Goal: Find specific page/section: Find specific page/section

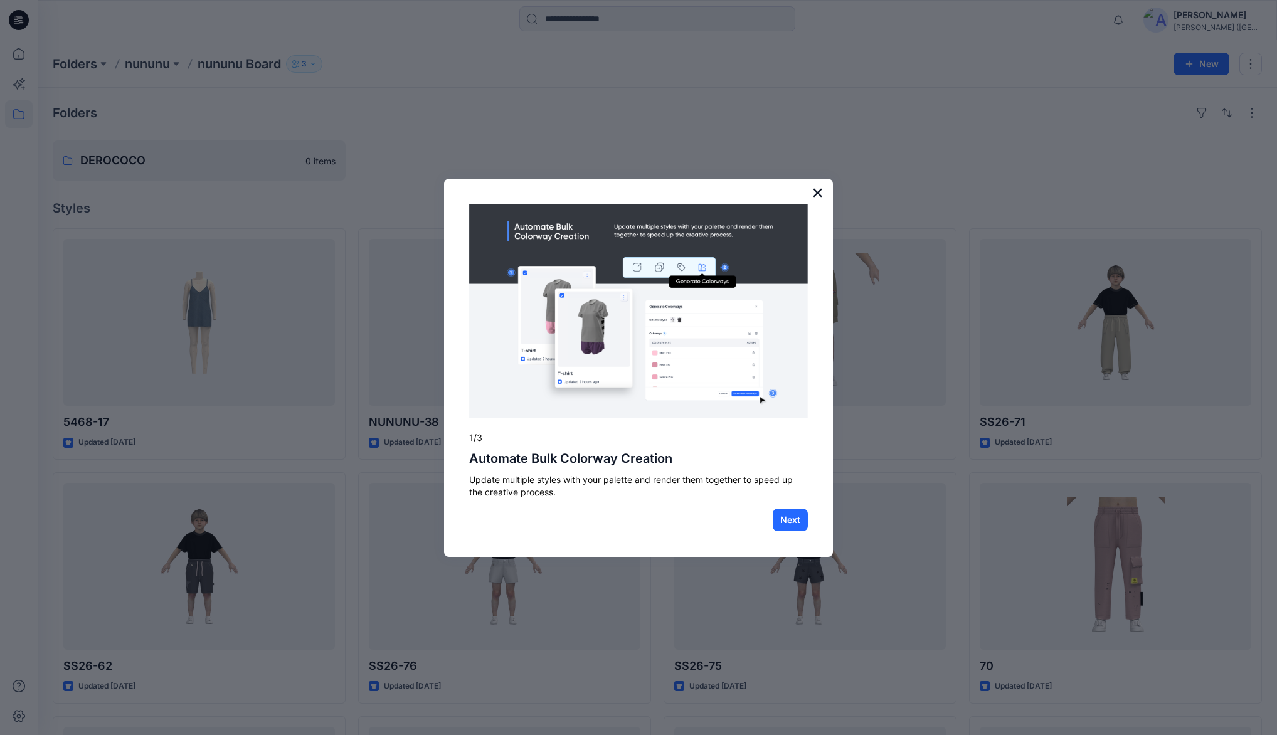
click at [818, 193] on button "×" at bounding box center [818, 193] width 12 height 20
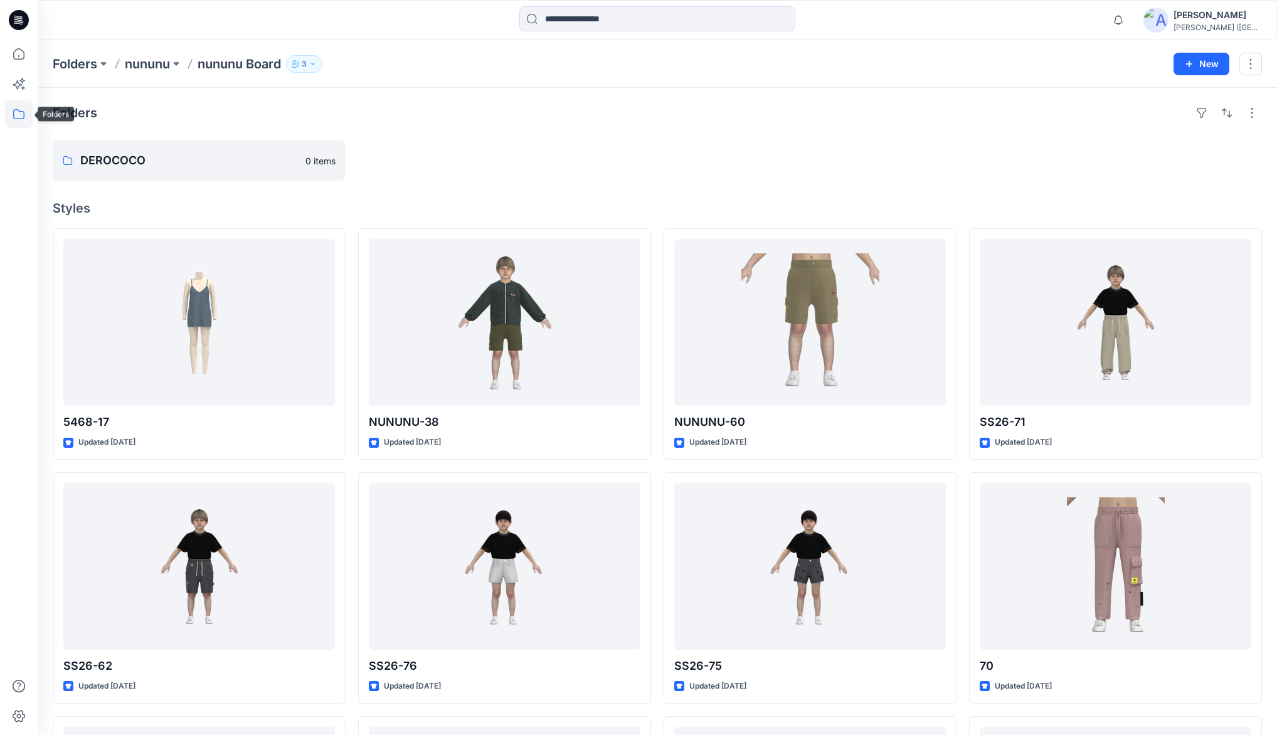
click at [23, 118] on icon at bounding box center [19, 114] width 28 height 28
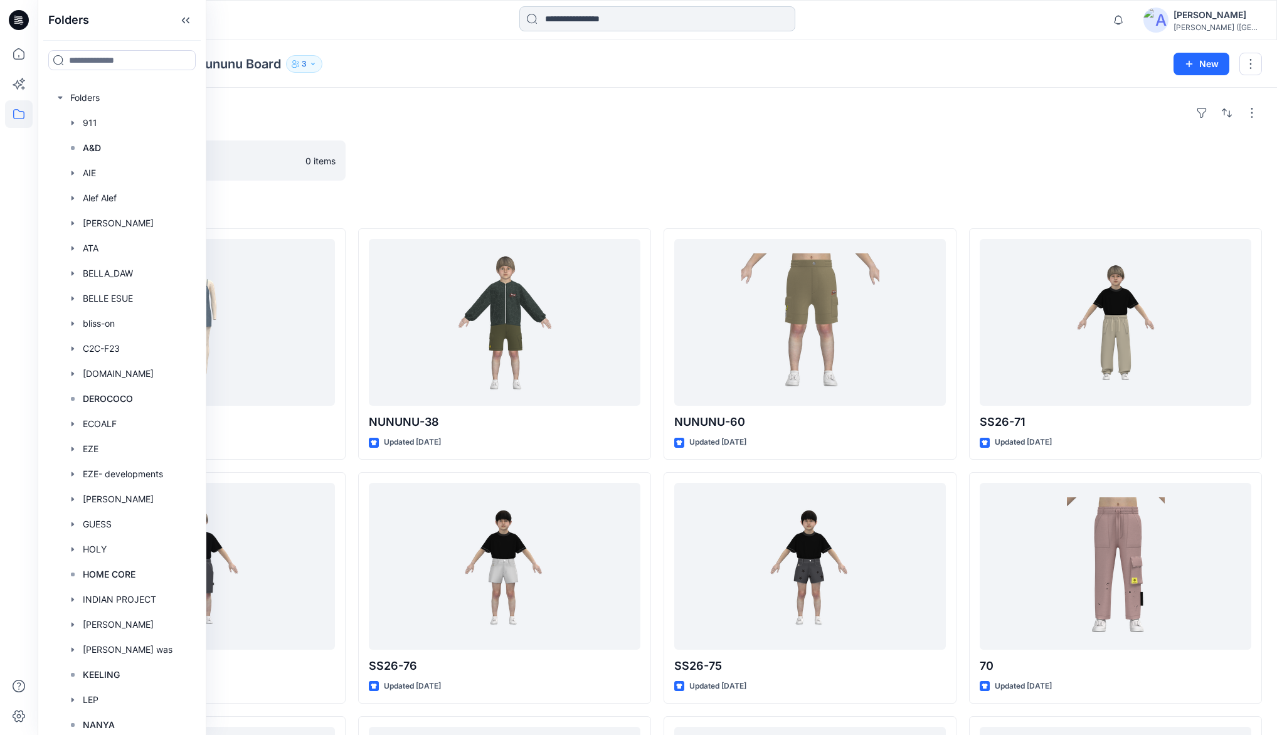
click at [582, 19] on input at bounding box center [658, 18] width 276 height 25
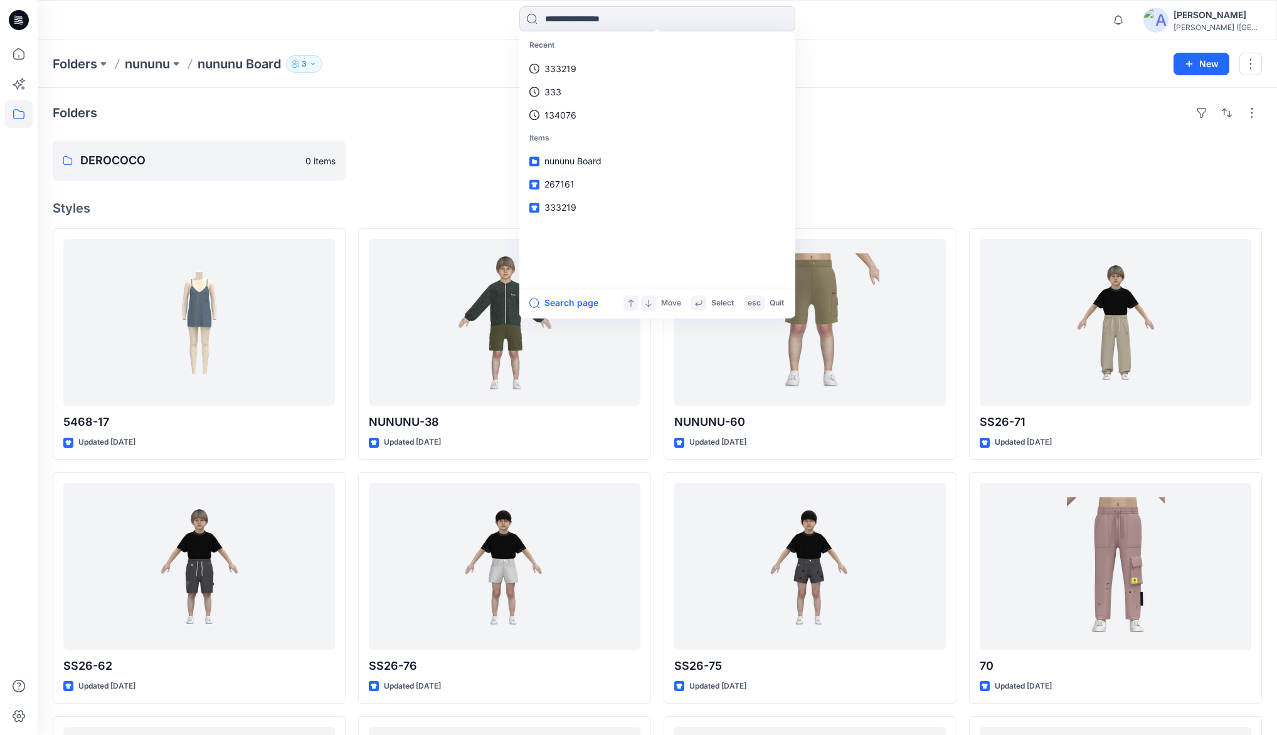
click at [19, 113] on icon at bounding box center [19, 114] width 28 height 28
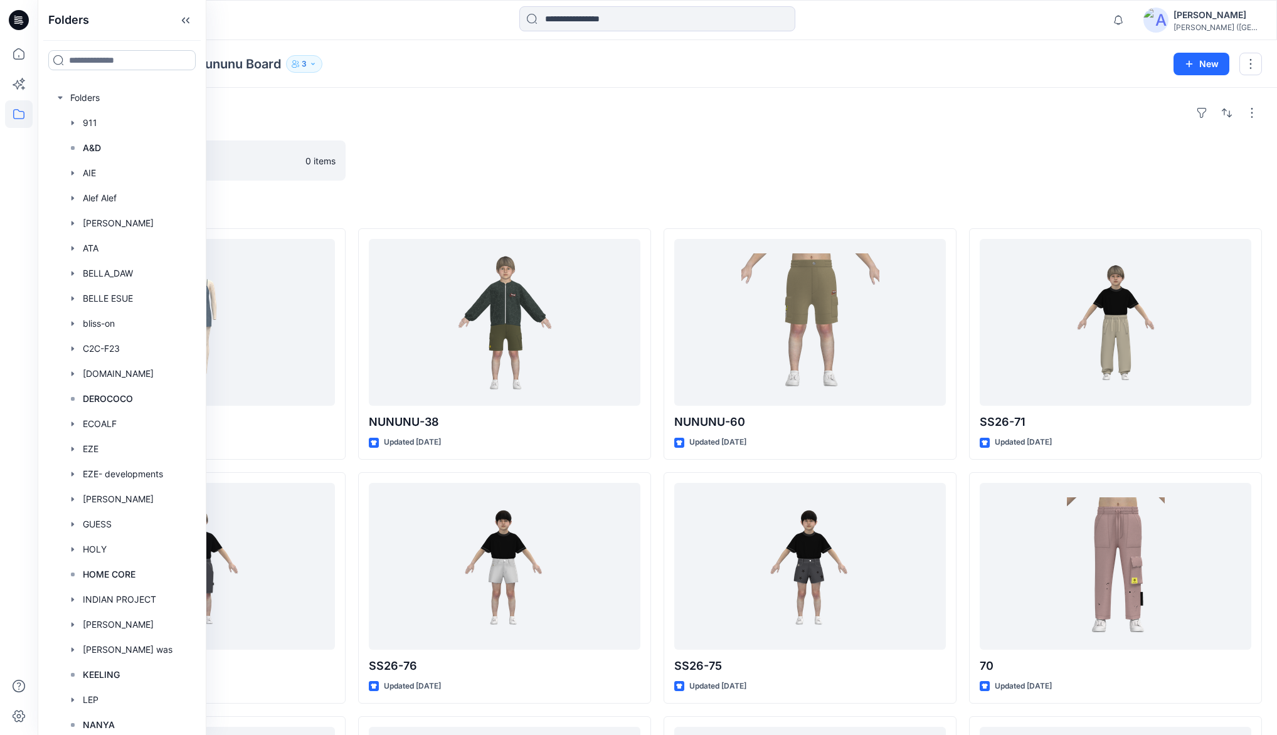
click at [122, 56] on input at bounding box center [121, 60] width 147 height 20
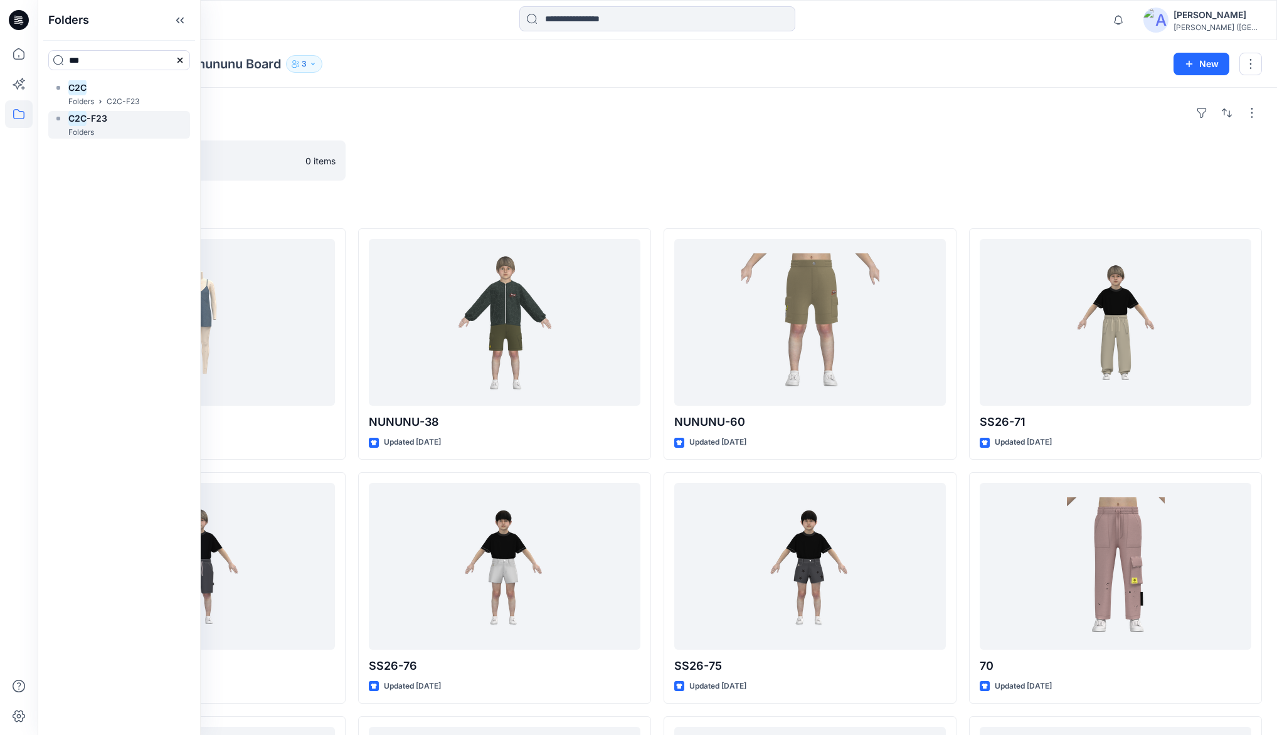
type input "***"
click at [88, 137] on p "Folders" at bounding box center [81, 132] width 26 height 13
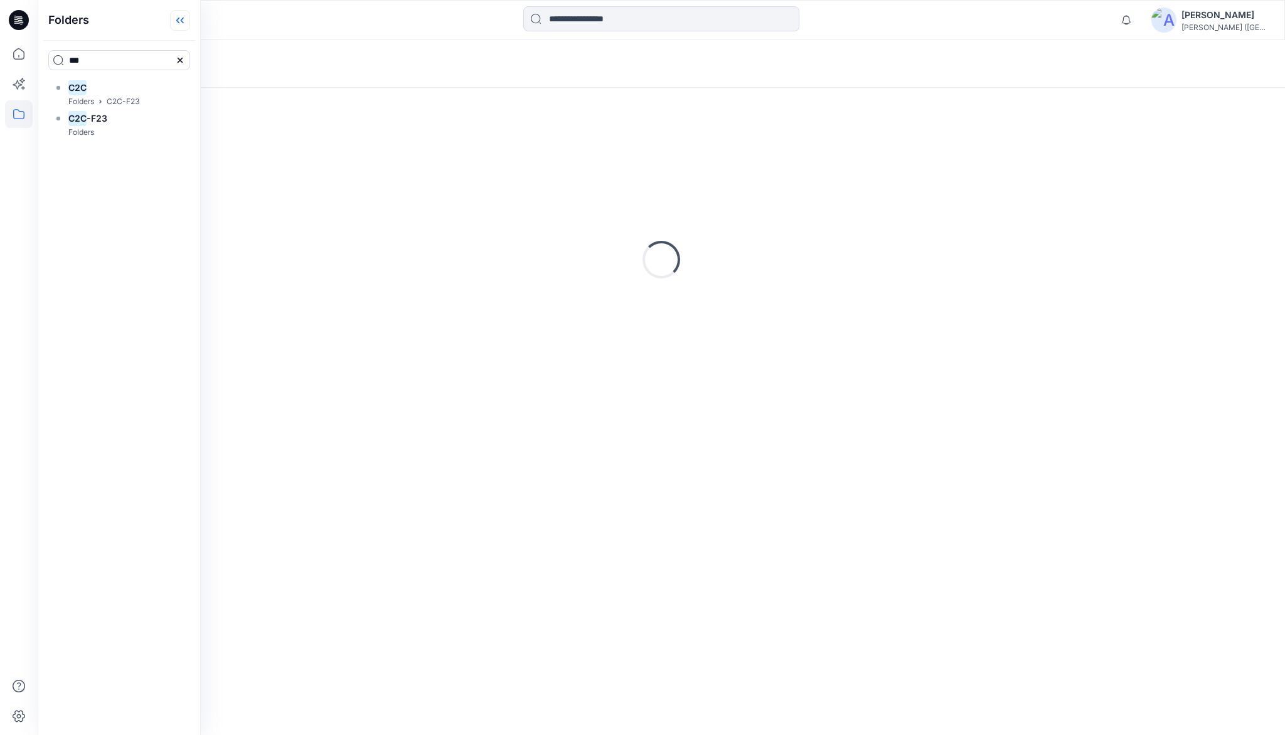
click at [190, 20] on icon at bounding box center [180, 20] width 20 height 21
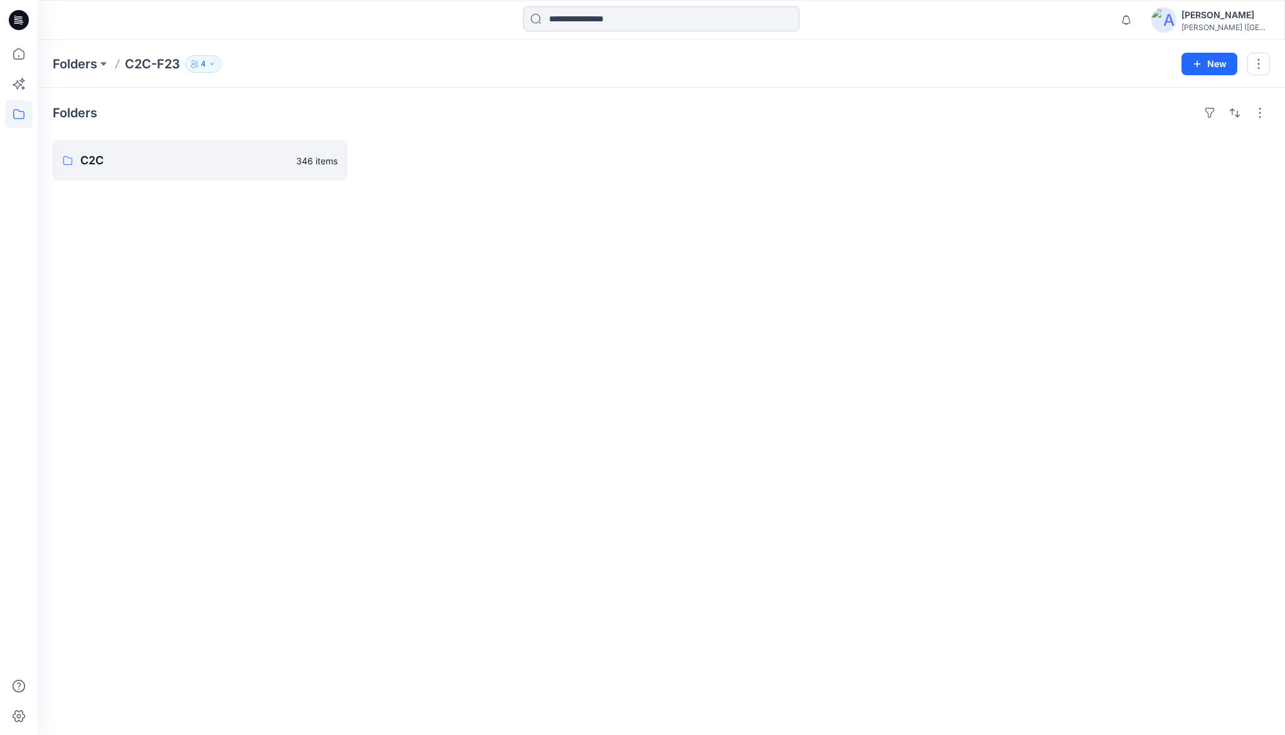
click at [599, 15] on input at bounding box center [661, 18] width 276 height 25
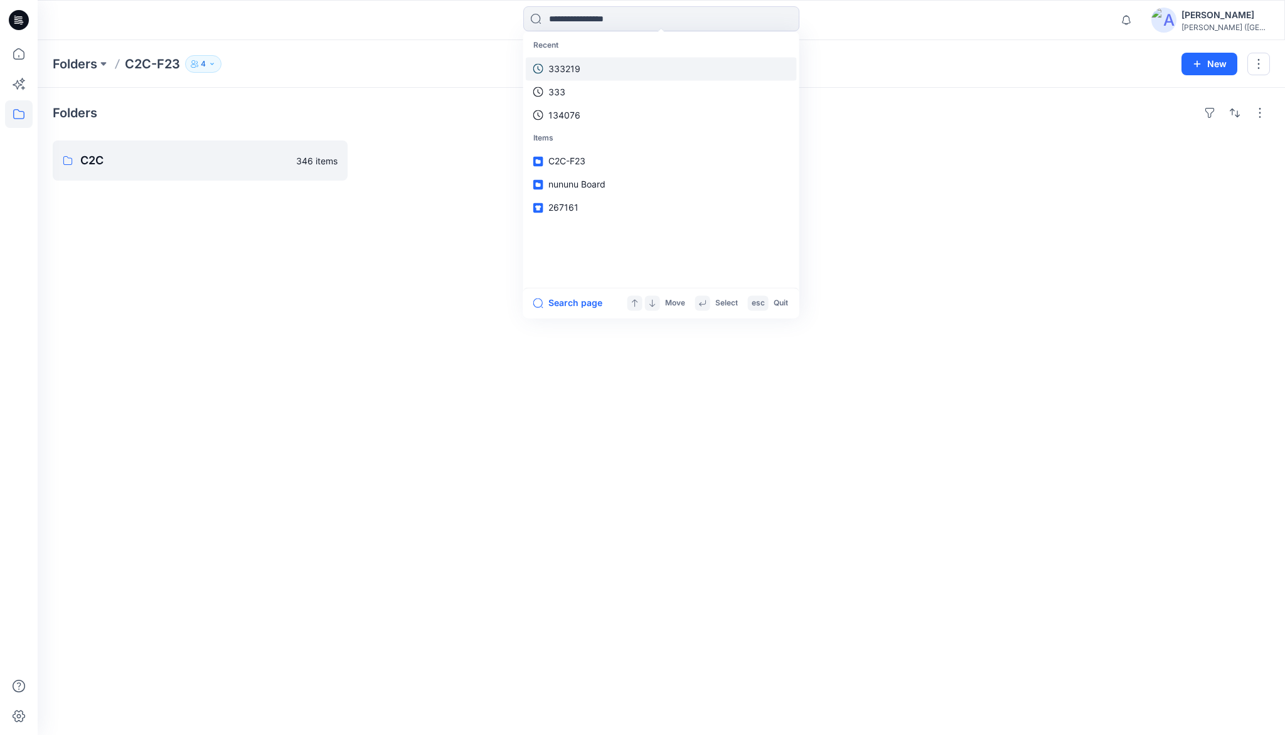
click at [626, 70] on link "333219" at bounding box center [661, 68] width 271 height 23
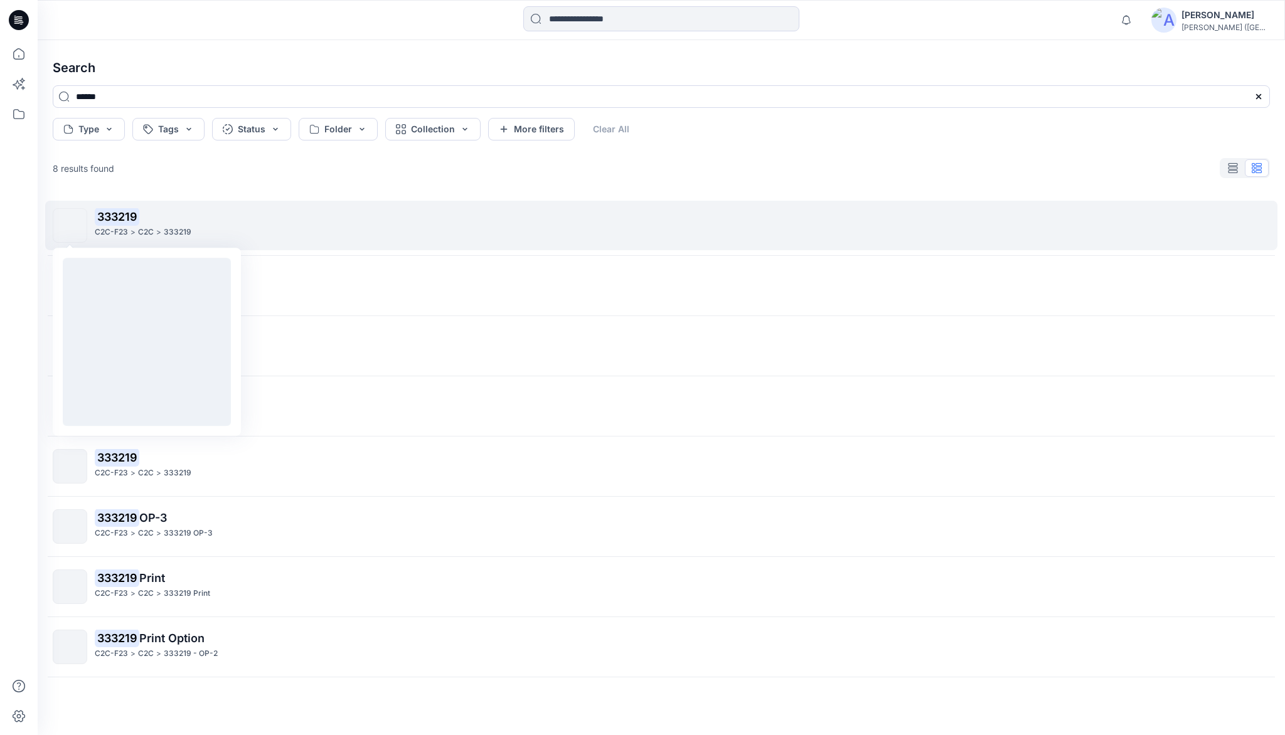
click at [70, 226] on img at bounding box center [70, 226] width 0 height 0
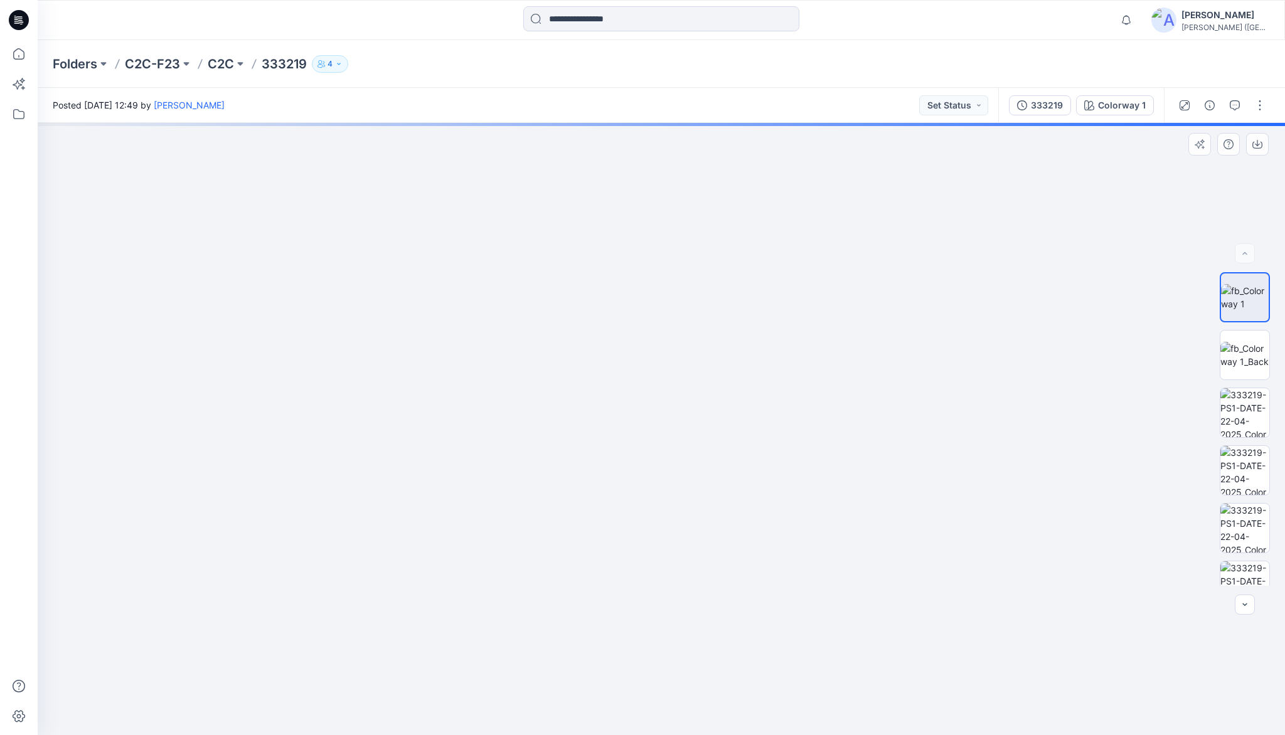
drag, startPoint x: 682, startPoint y: 251, endPoint x: 696, endPoint y: 536, distance: 285.8
drag, startPoint x: 678, startPoint y: 330, endPoint x: 685, endPoint y: 437, distance: 107.5
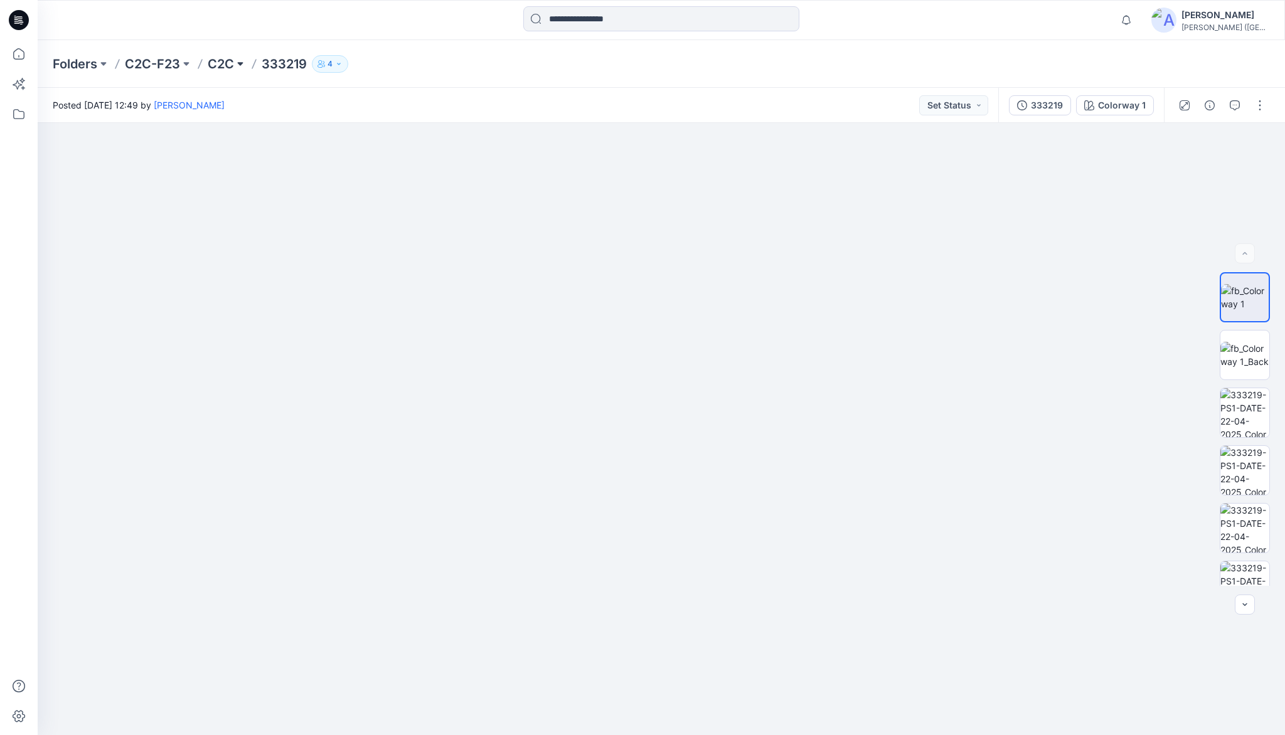
click at [235, 58] on button at bounding box center [240, 64] width 13 height 18
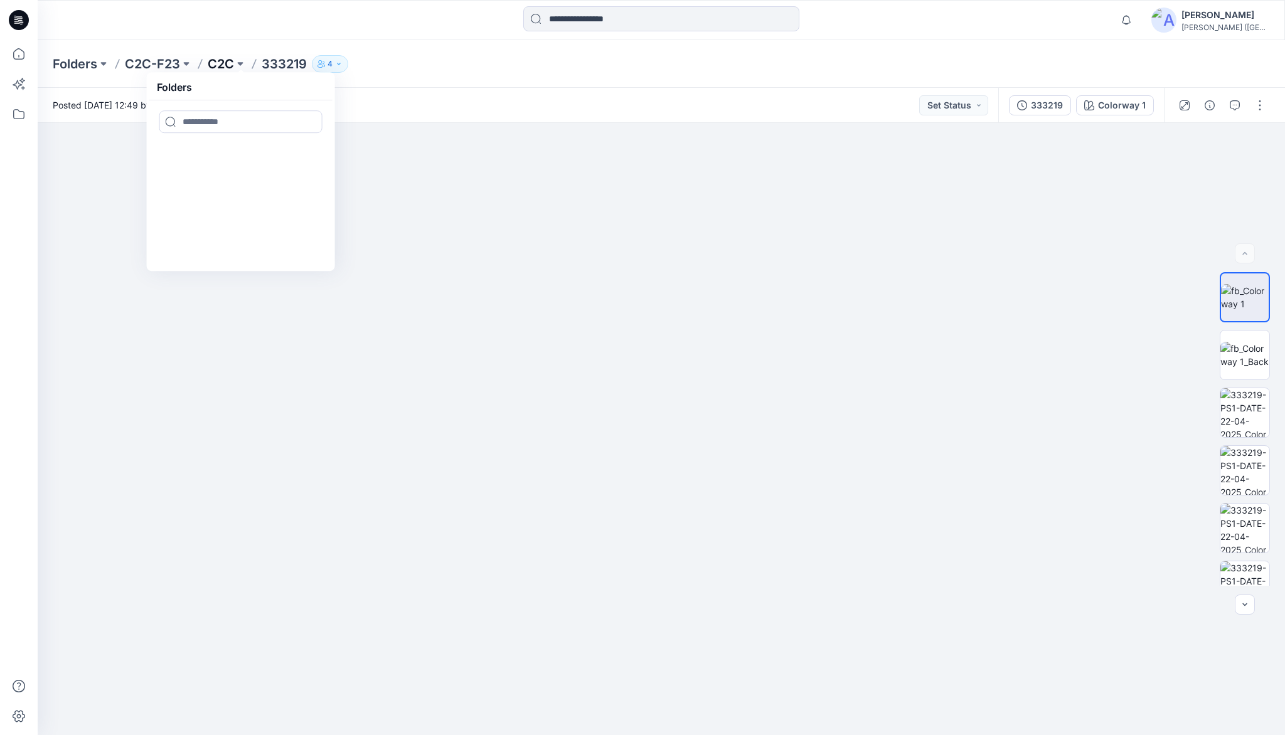
click at [225, 61] on p "C2C" at bounding box center [221, 64] width 26 height 18
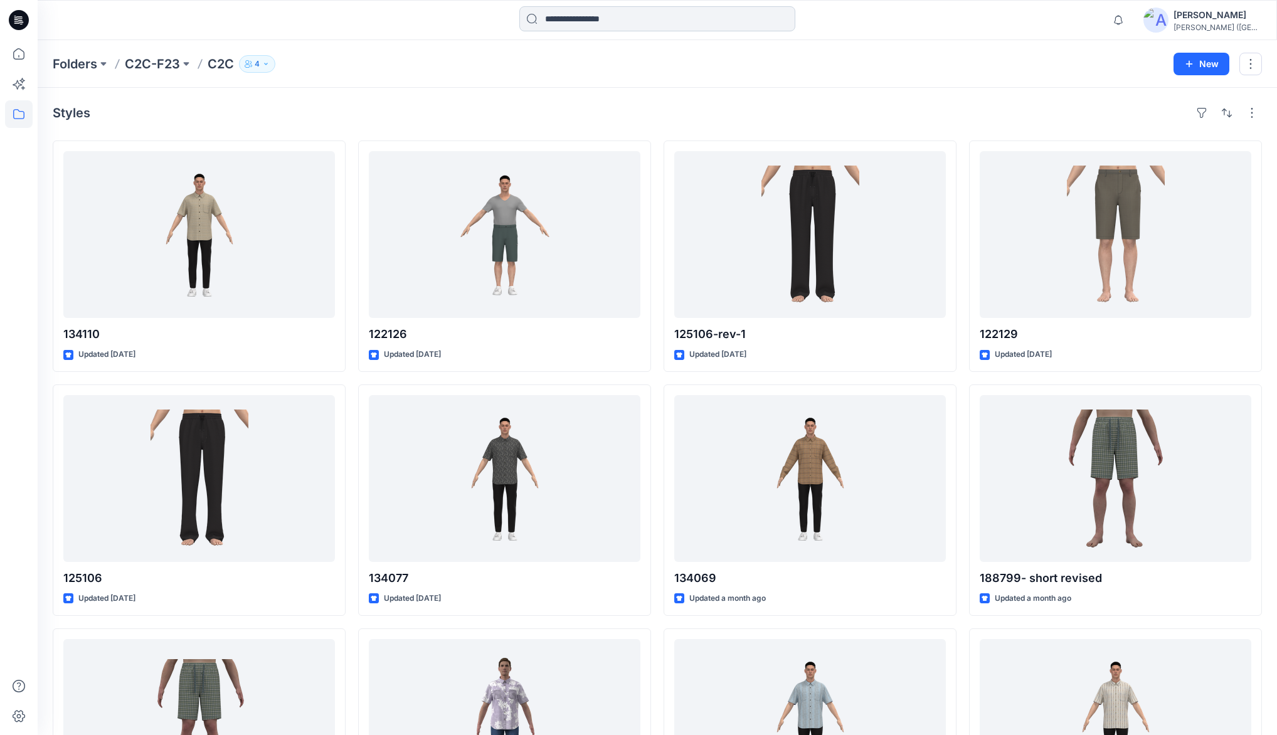
click at [621, 11] on input at bounding box center [658, 18] width 276 height 25
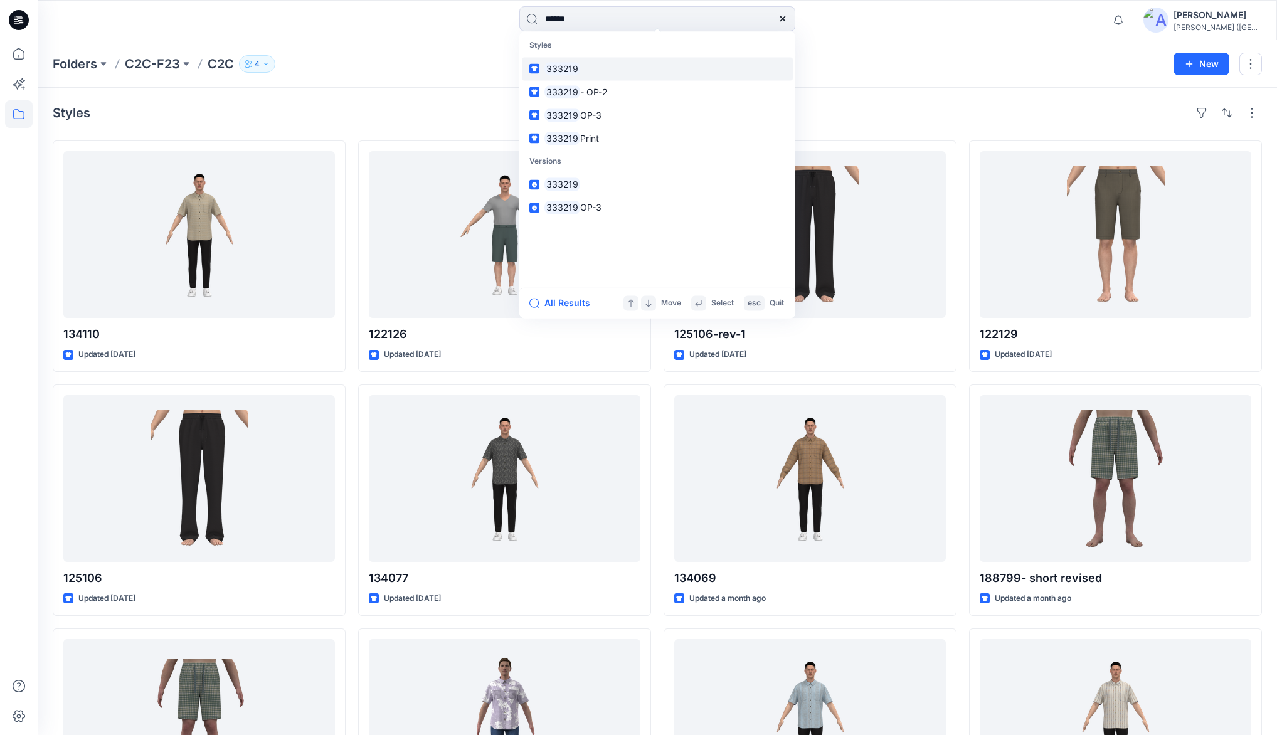
type input "******"
click at [578, 72] on mark "333219" at bounding box center [563, 68] width 36 height 14
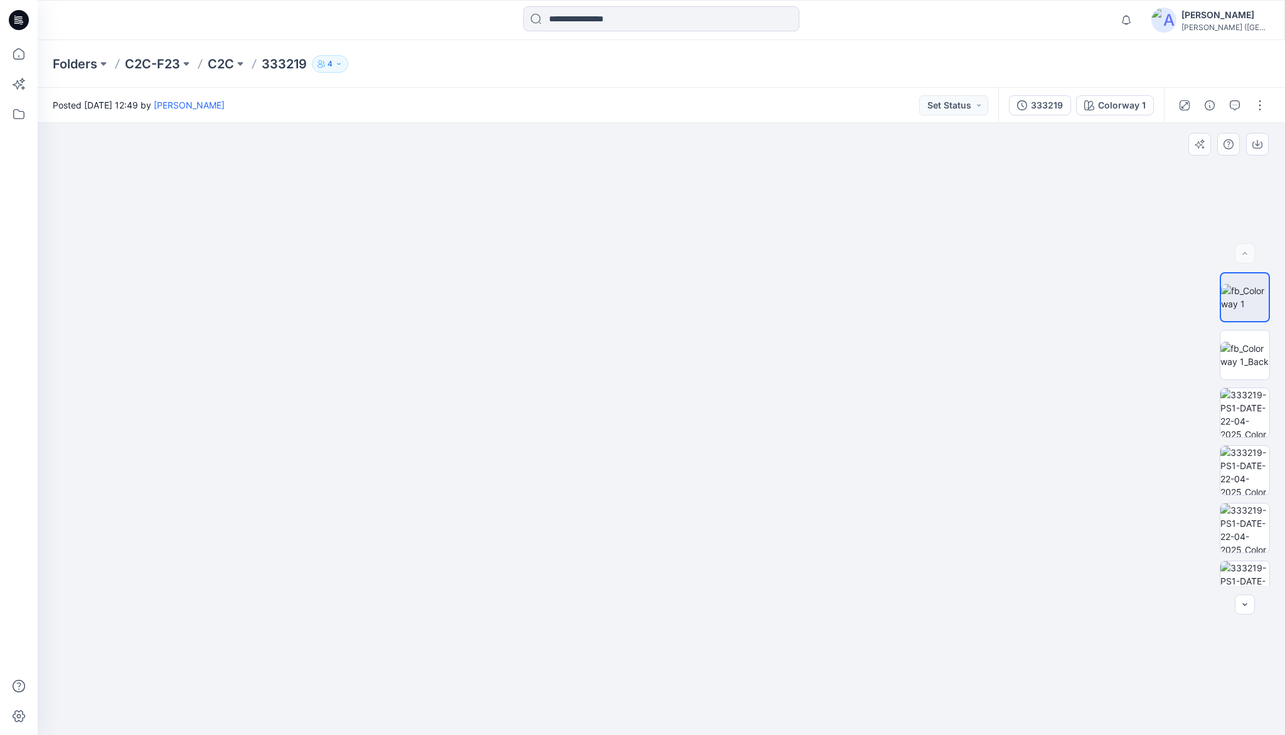
drag, startPoint x: 694, startPoint y: 290, endPoint x: 705, endPoint y: 479, distance: 188.6
drag, startPoint x: 691, startPoint y: 372, endPoint x: 680, endPoint y: 413, distance: 42.3
drag, startPoint x: 730, startPoint y: 430, endPoint x: 649, endPoint y: 349, distance: 114.5
